Goal: Task Accomplishment & Management: Manage account settings

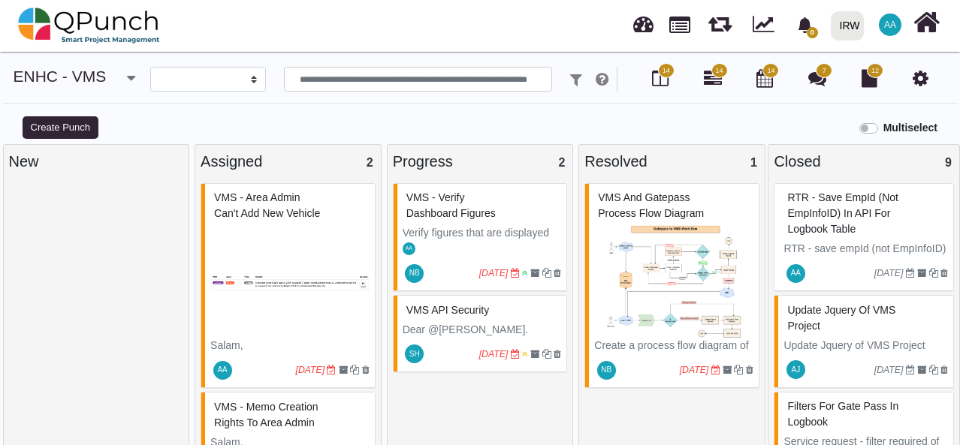
select select
click at [642, 22] on link at bounding box center [643, 22] width 20 height 25
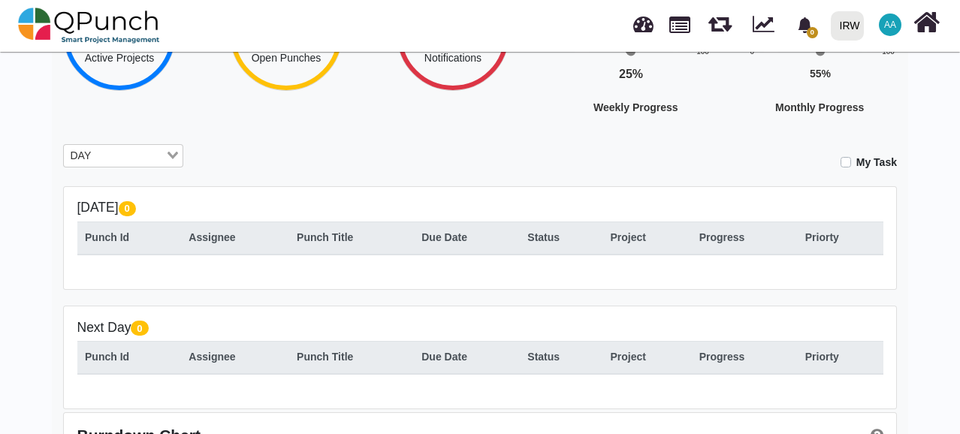
scroll to position [225, 0]
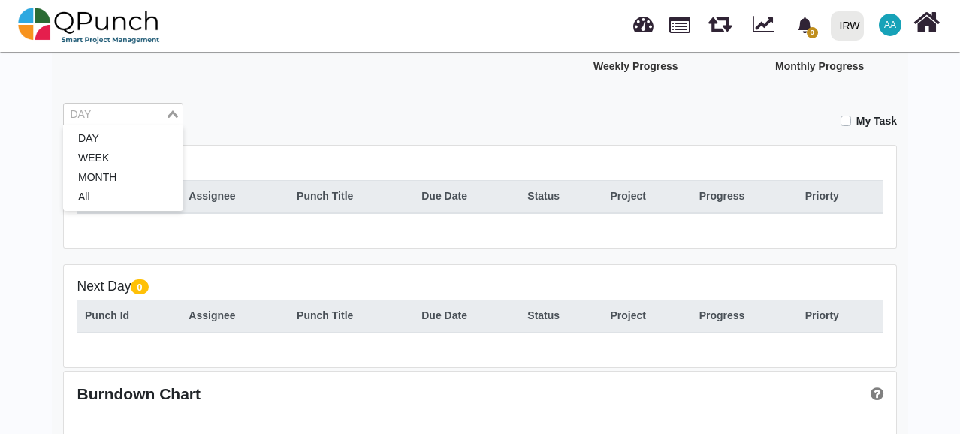
click at [170, 116] on div "Loading..." at bounding box center [173, 114] width 17 height 20
click at [123, 195] on li "All" at bounding box center [123, 198] width 120 height 20
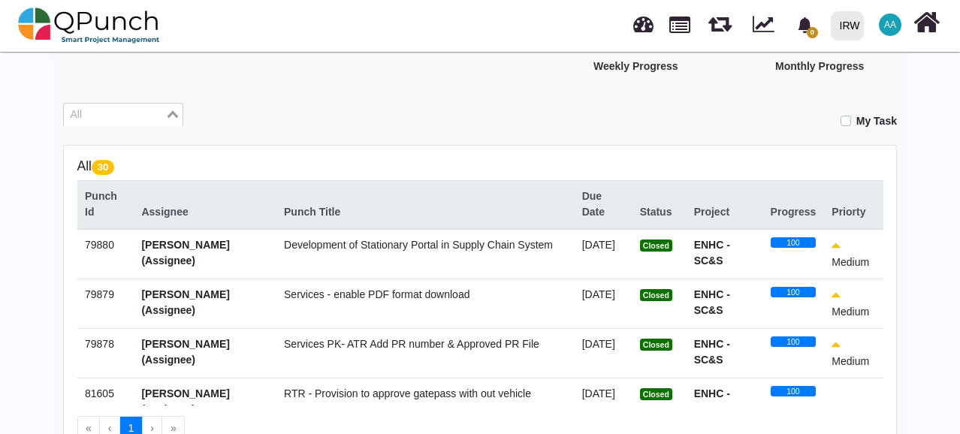
click at [158, 110] on input "Search for option" at bounding box center [114, 115] width 98 height 17
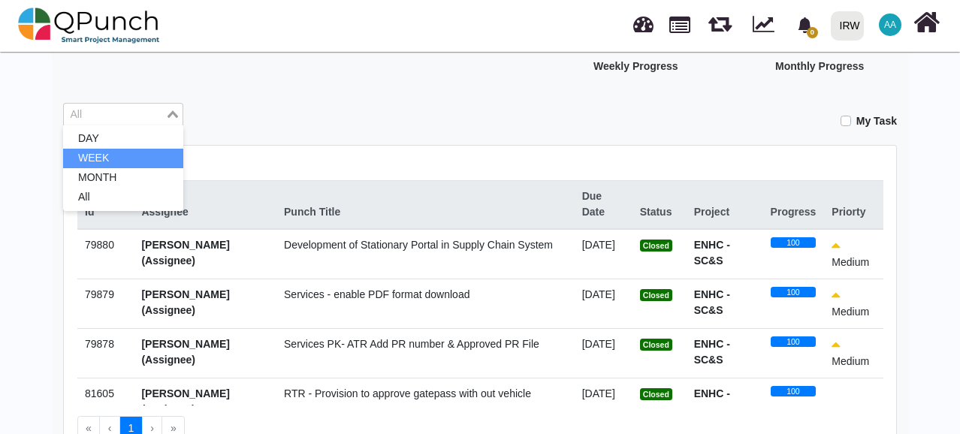
click at [377, 107] on div "My Task" at bounding box center [551, 116] width 691 height 26
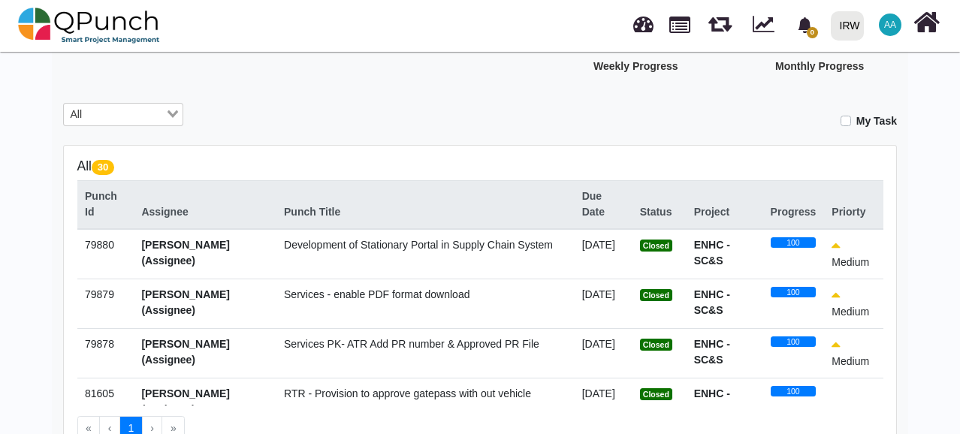
click at [659, 208] on div "Status" at bounding box center [659, 212] width 38 height 16
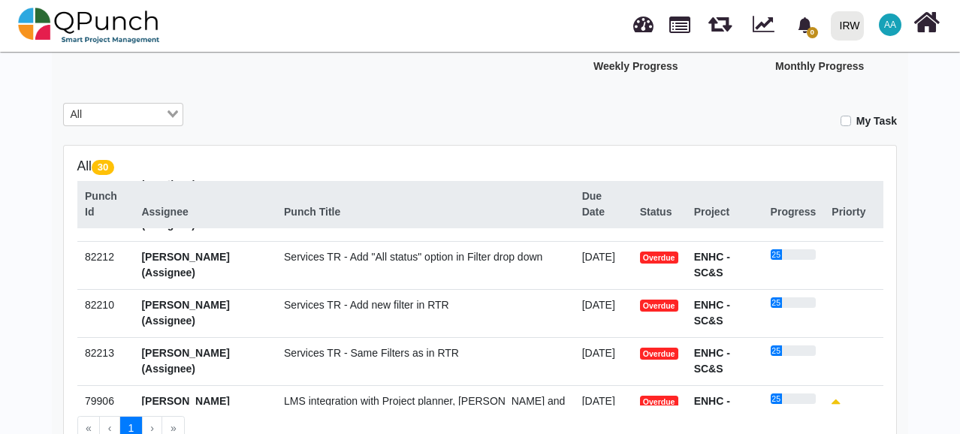
scroll to position [150, 0]
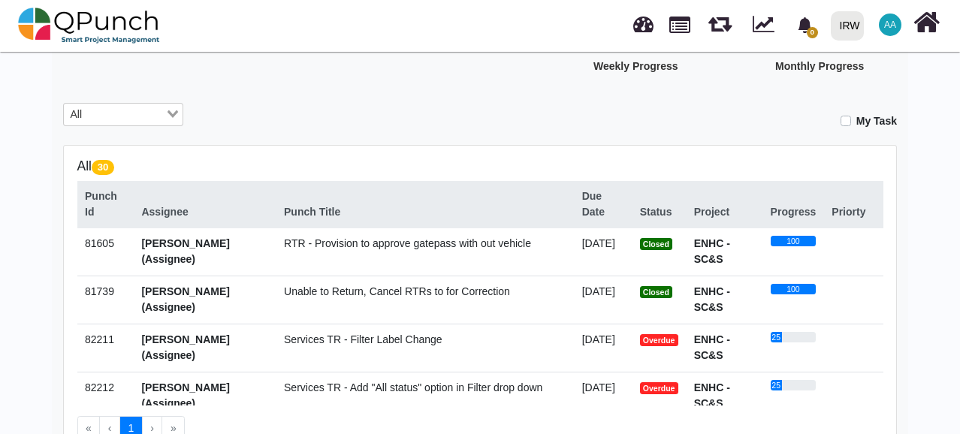
click at [919, 26] on icon at bounding box center [926, 22] width 26 height 29
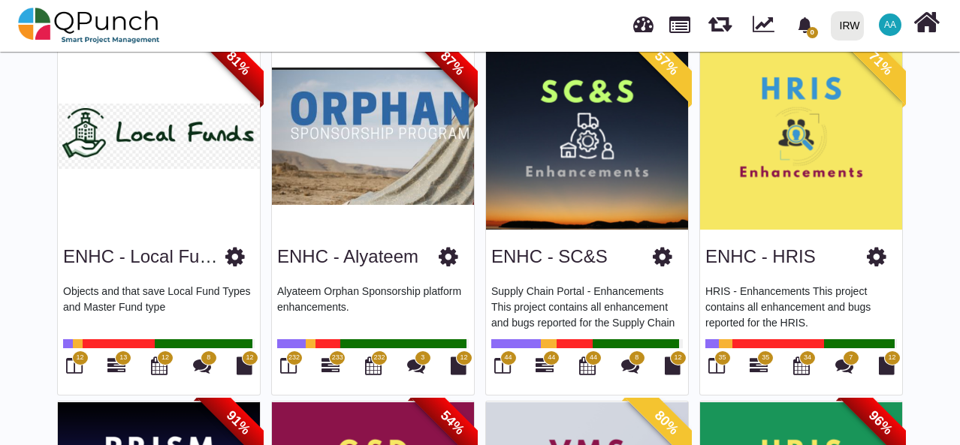
scroll to position [150, 0]
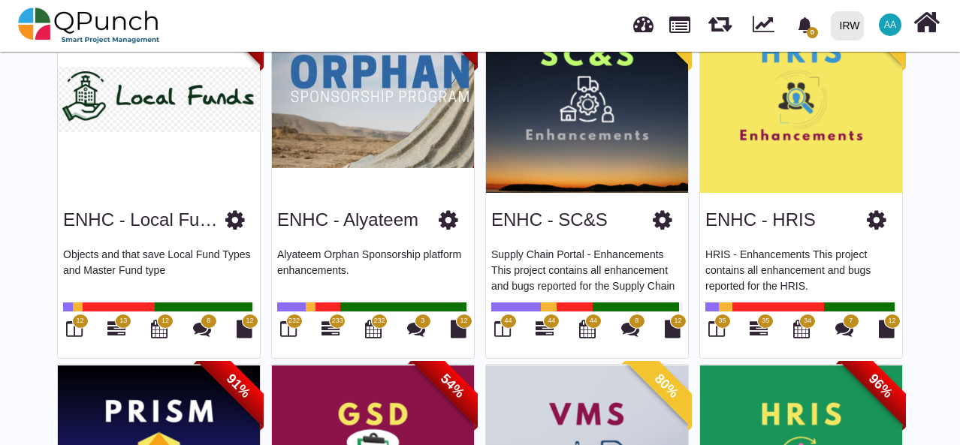
click at [563, 158] on img at bounding box center [587, 99] width 202 height 188
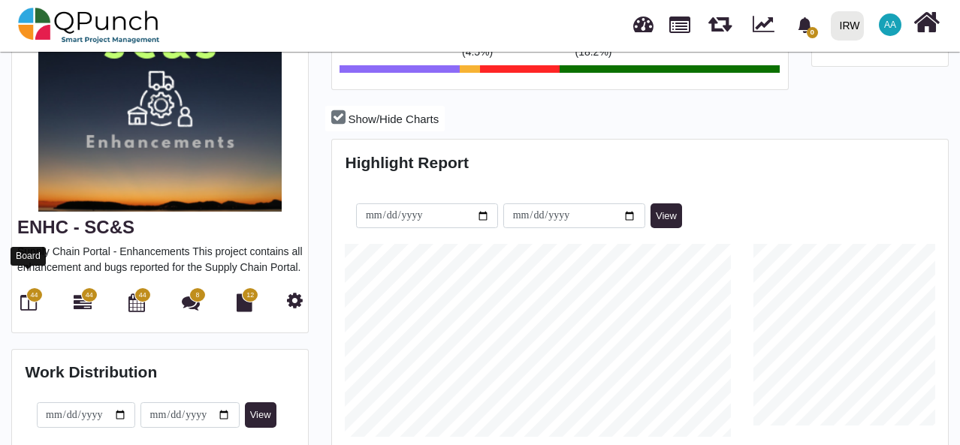
scroll to position [192, 204]
click at [29, 294] on icon at bounding box center [28, 303] width 17 height 18
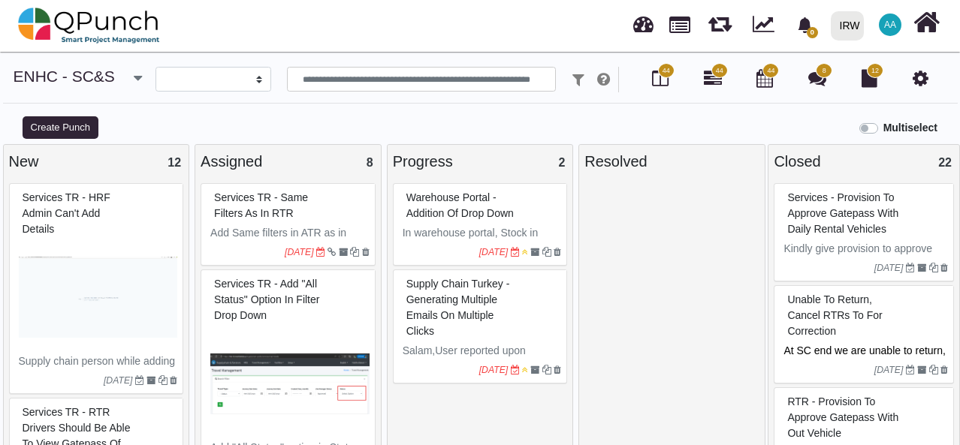
select select
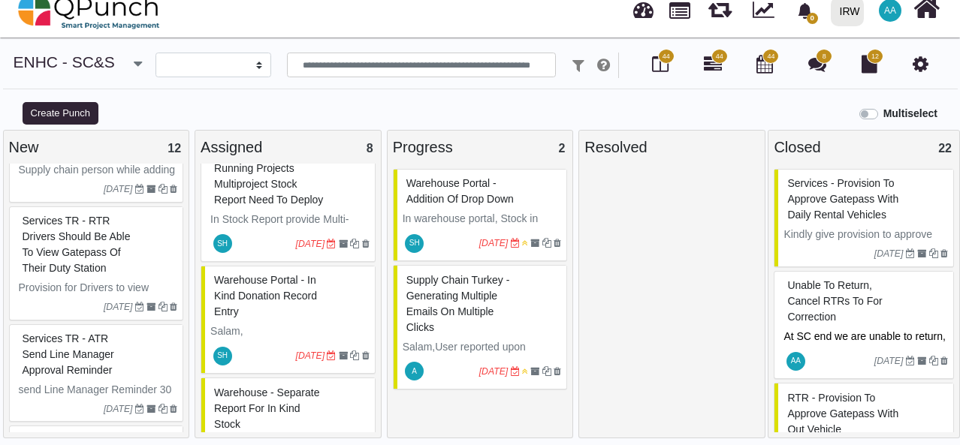
scroll to position [225, 0]
